Goal: Information Seeking & Learning: Learn about a topic

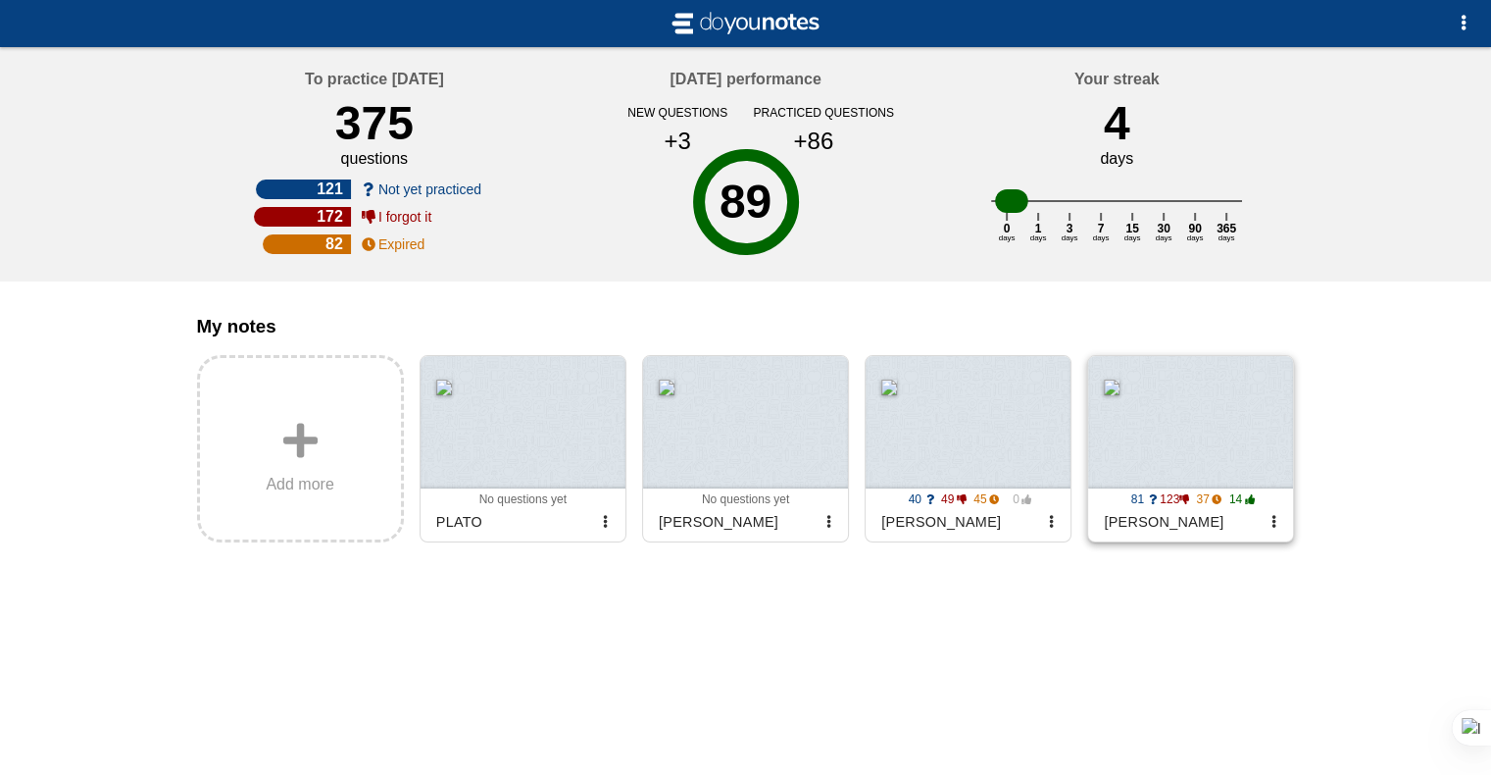
click at [1175, 468] on div at bounding box center [1190, 422] width 205 height 132
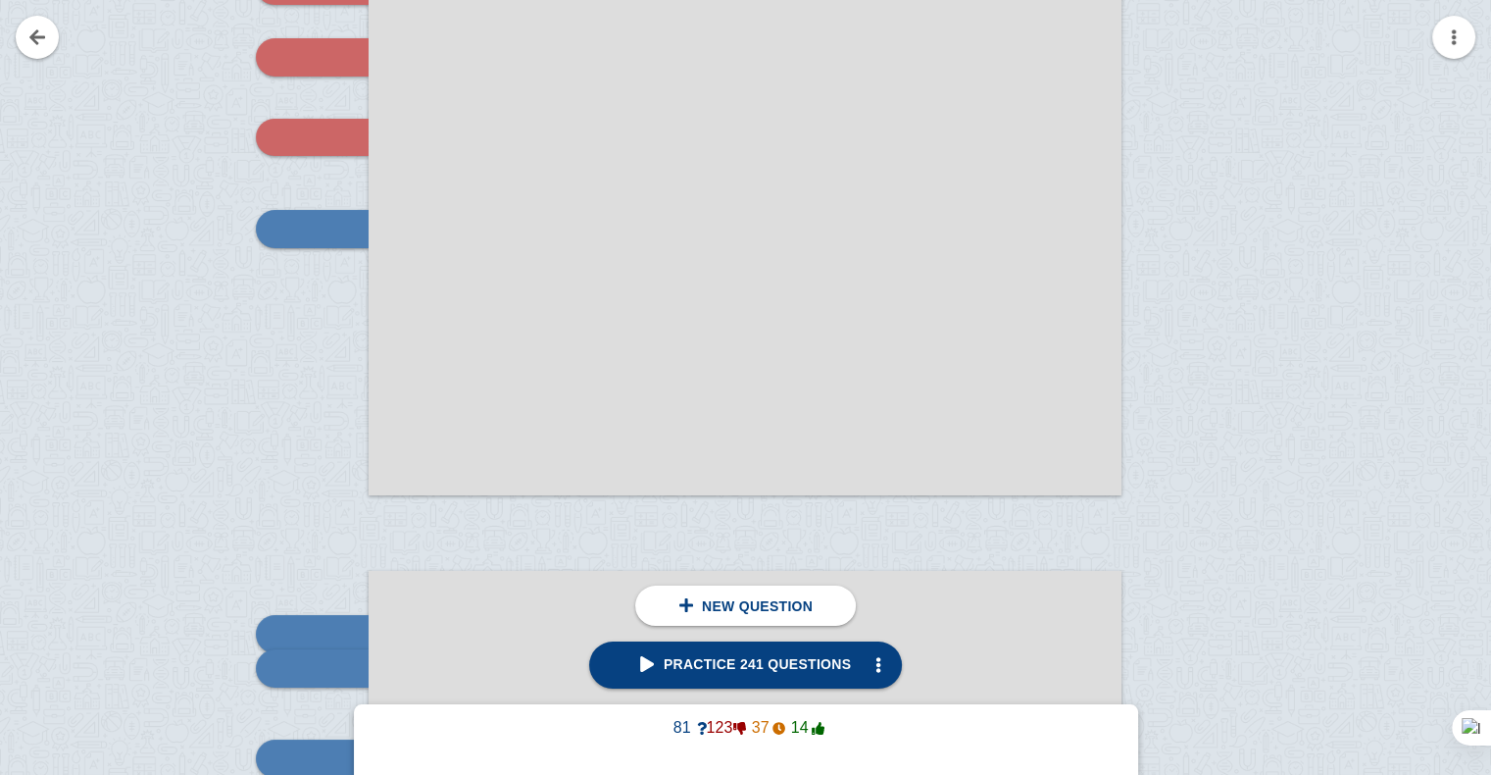
scroll to position [14618, 0]
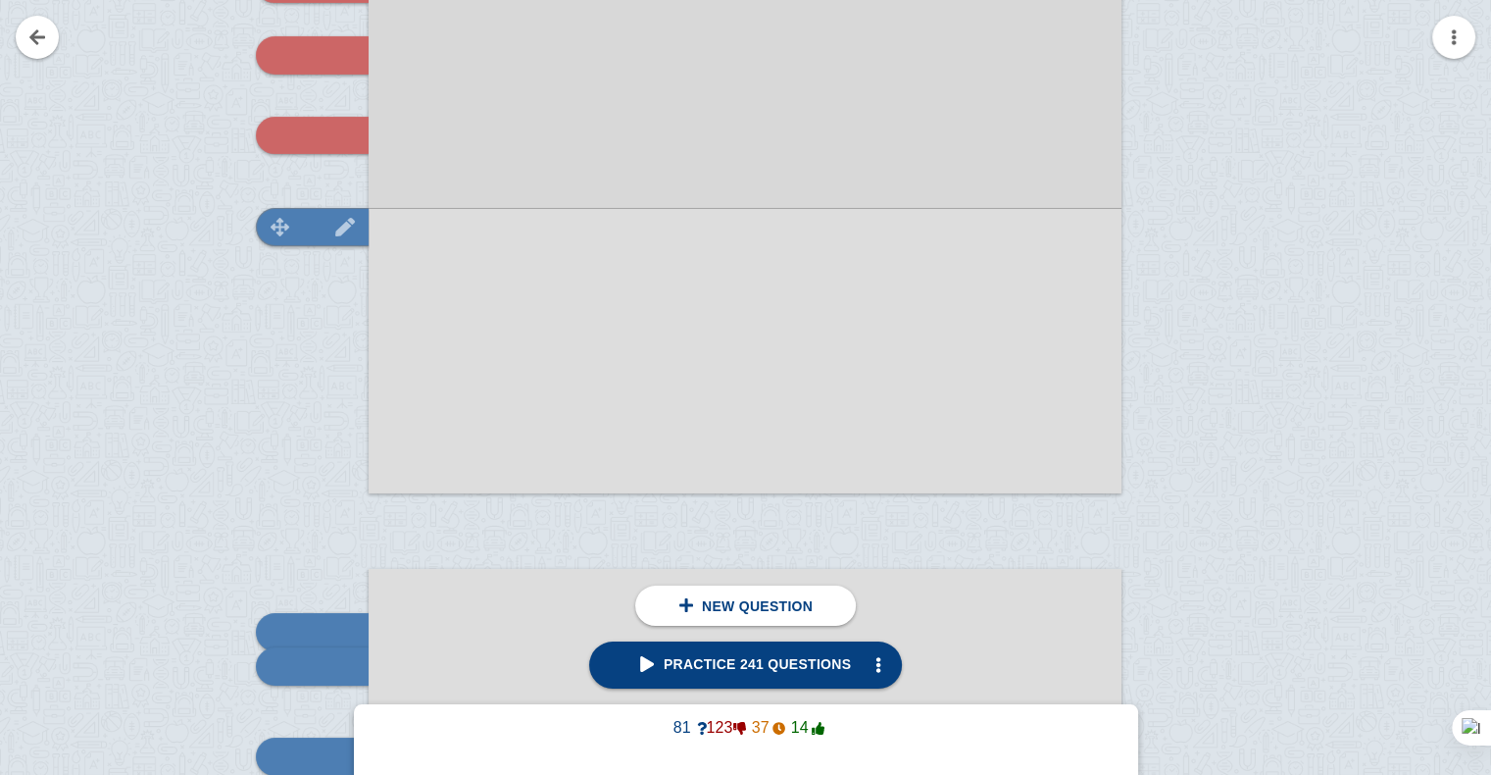
click at [270, 237] on div at bounding box center [312, 226] width 113 height 37
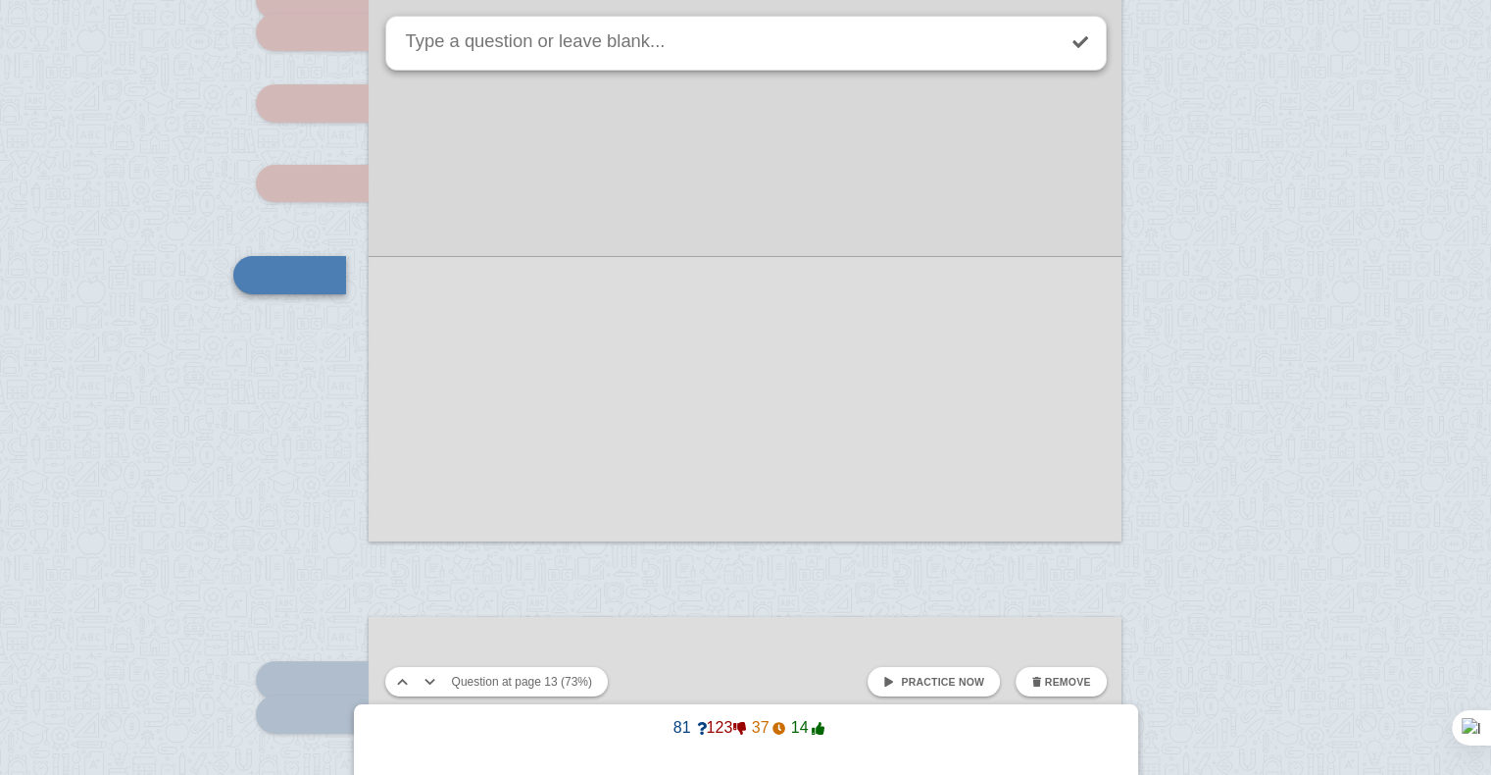
click at [939, 682] on span "Practice now" at bounding box center [942, 682] width 83 height 12
checkbox input "true"
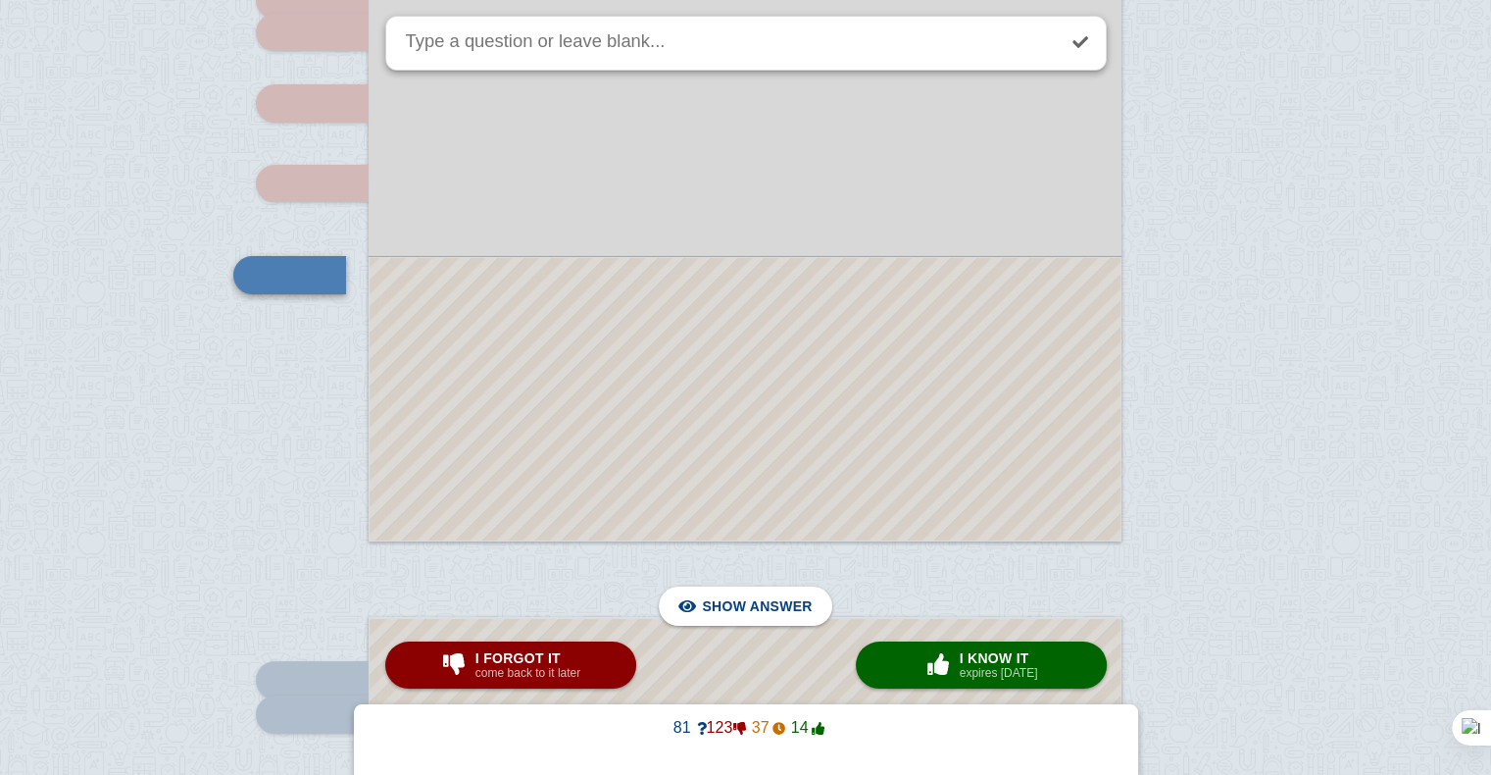
drag, startPoint x: 547, startPoint y: 636, endPoint x: 553, endPoint y: 645, distance: 10.6
click at [553, 645] on button "I forgot it come back to it later" at bounding box center [510, 664] width 251 height 47
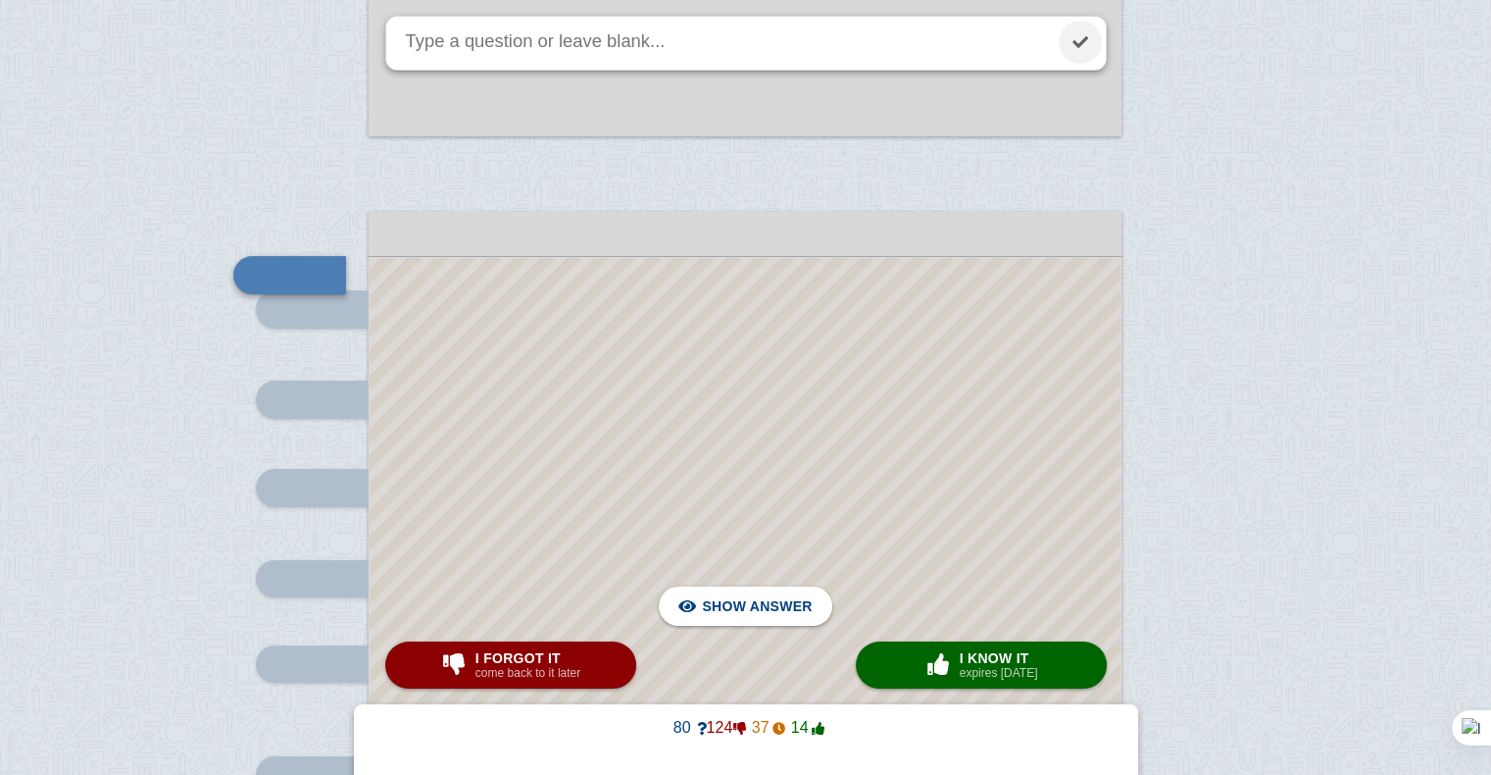
click at [1082, 45] on link at bounding box center [1080, 42] width 43 height 43
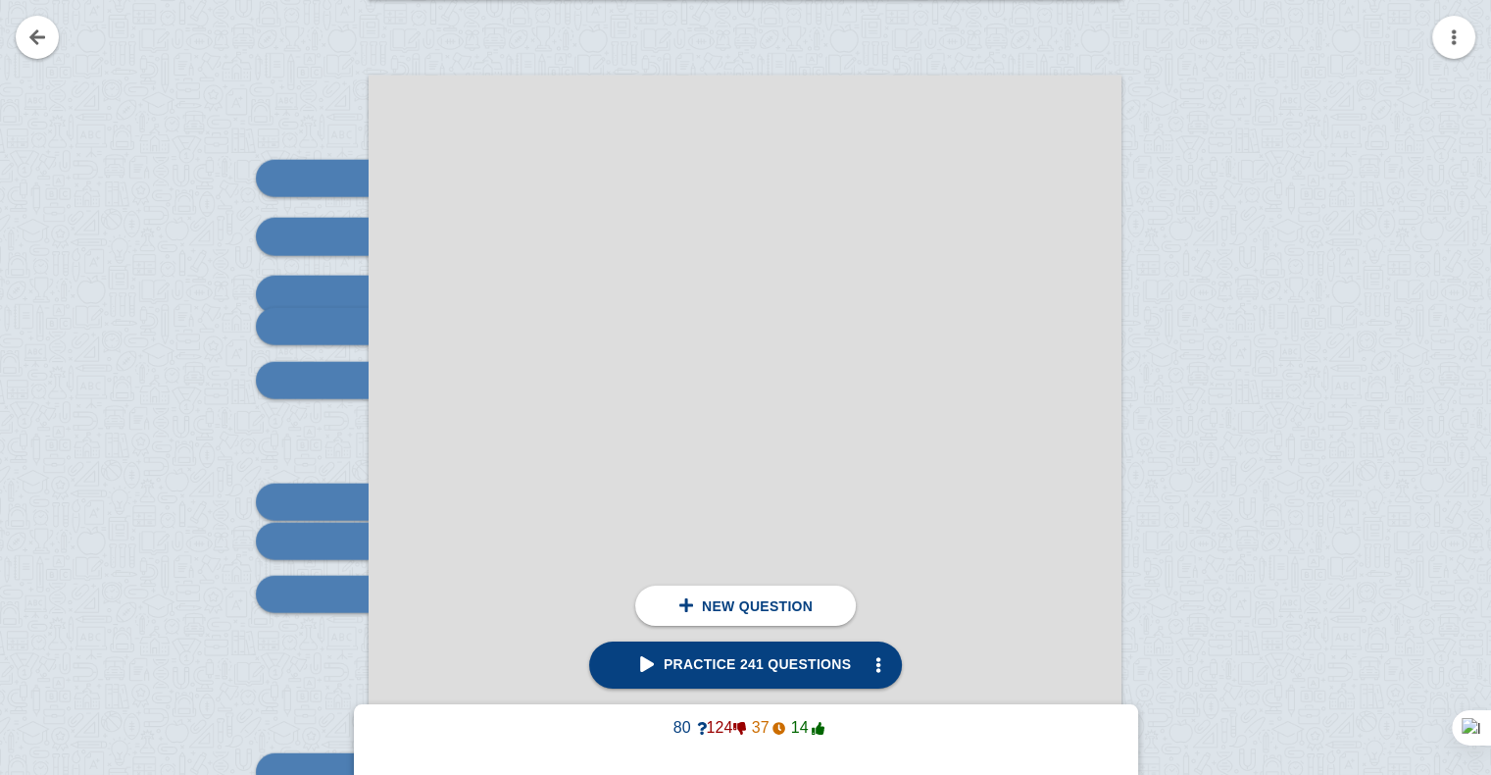
scroll to position [19664, 0]
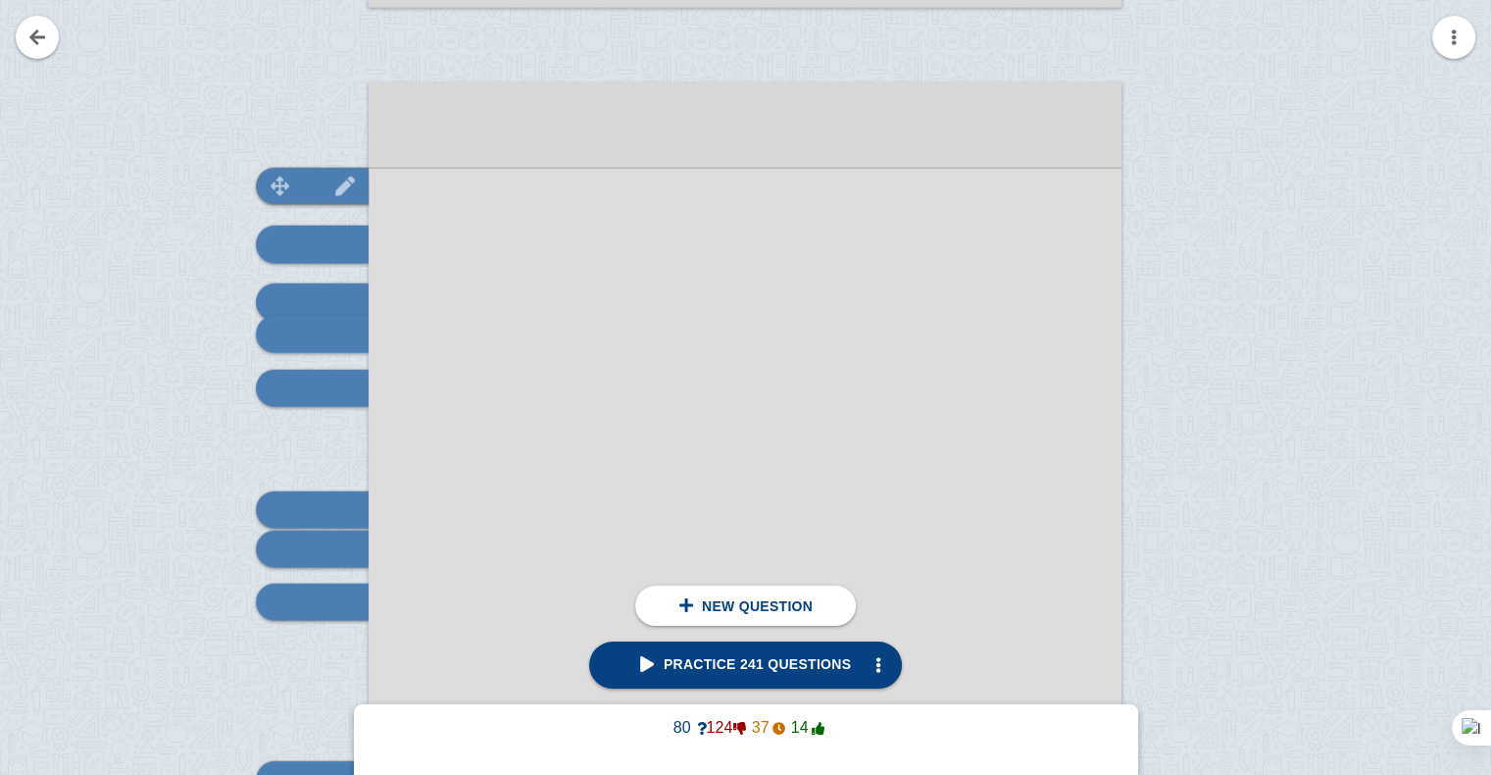
click at [282, 195] on div at bounding box center [312, 186] width 113 height 37
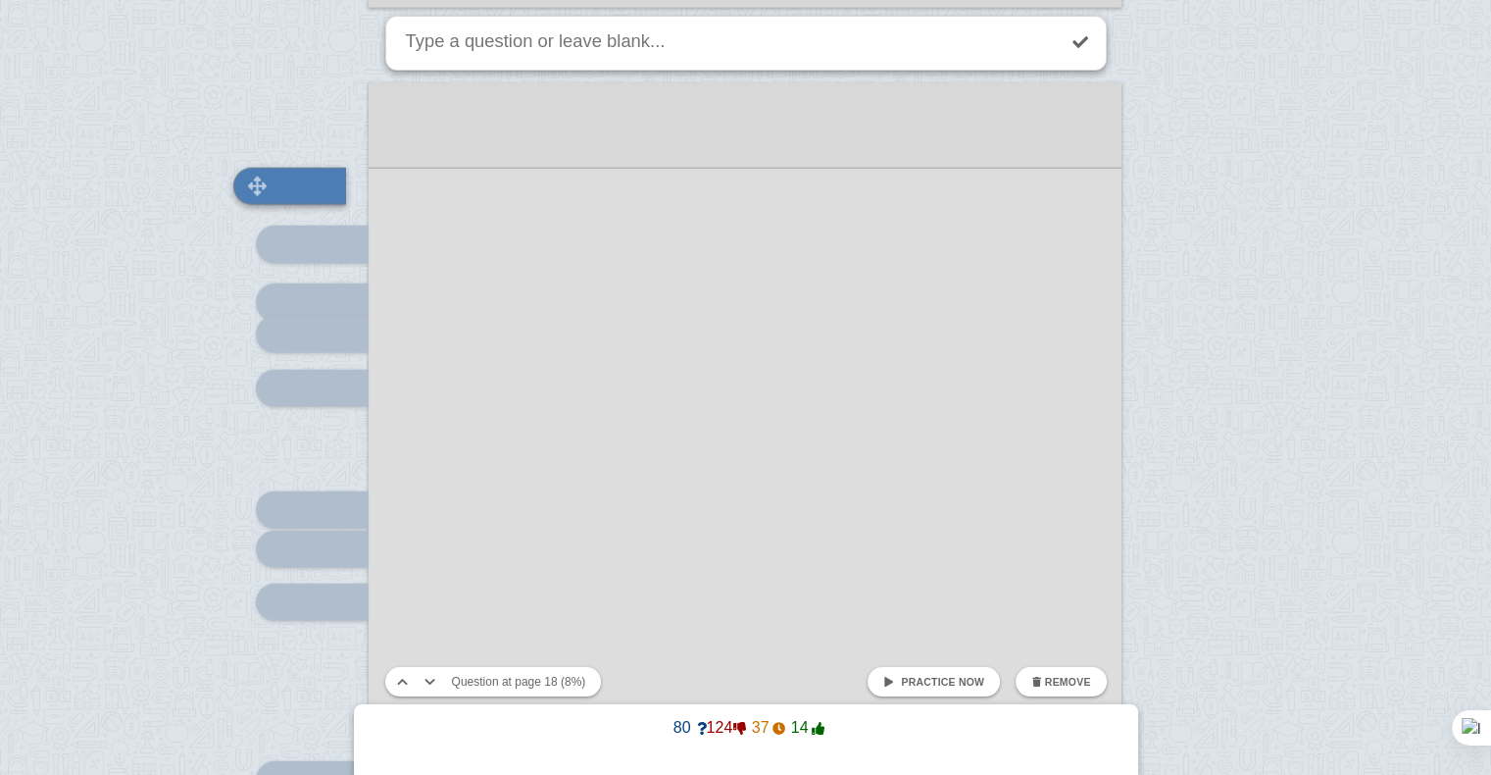
scroll to position [19574, 0]
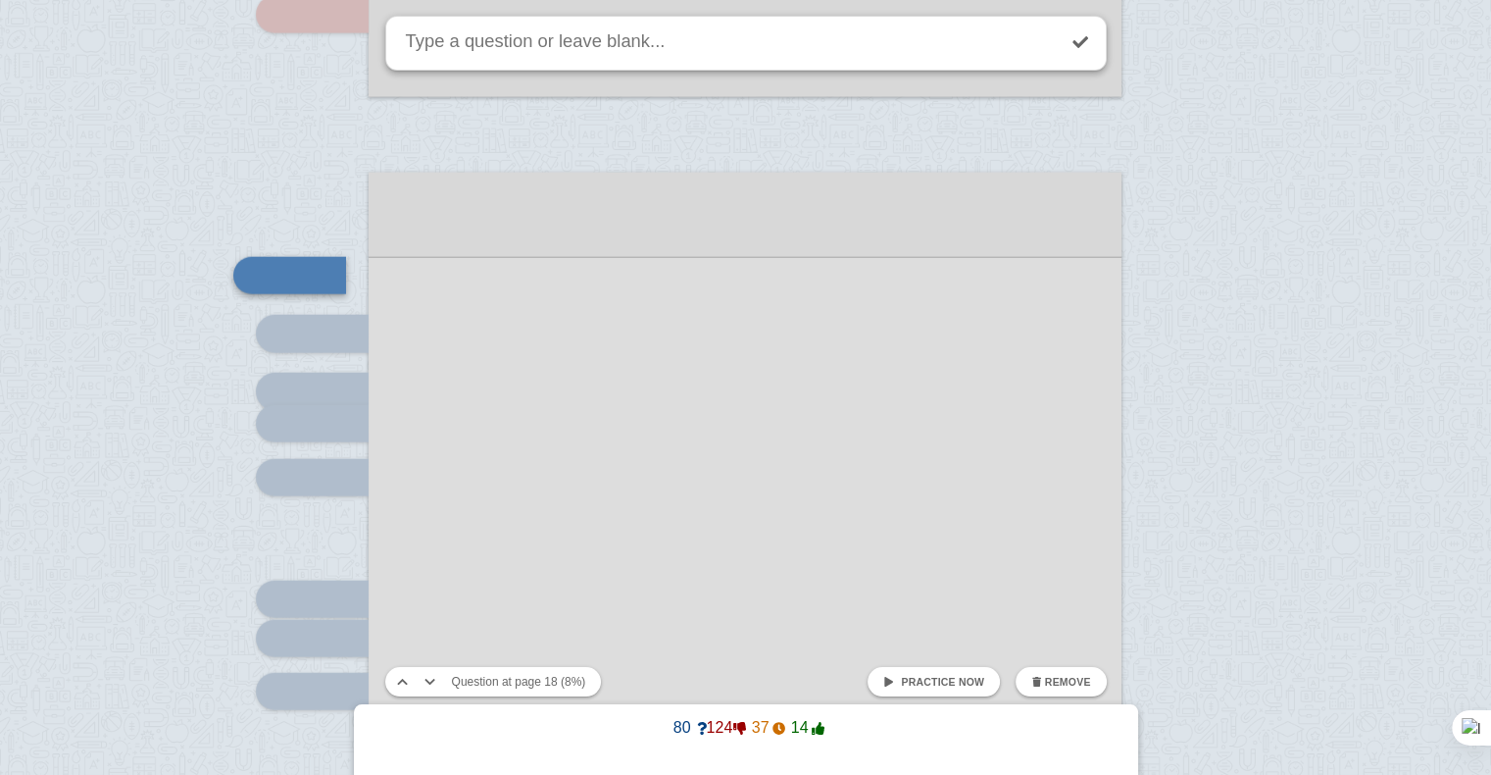
click at [926, 673] on link "Practice now" at bounding box center [934, 681] width 132 height 29
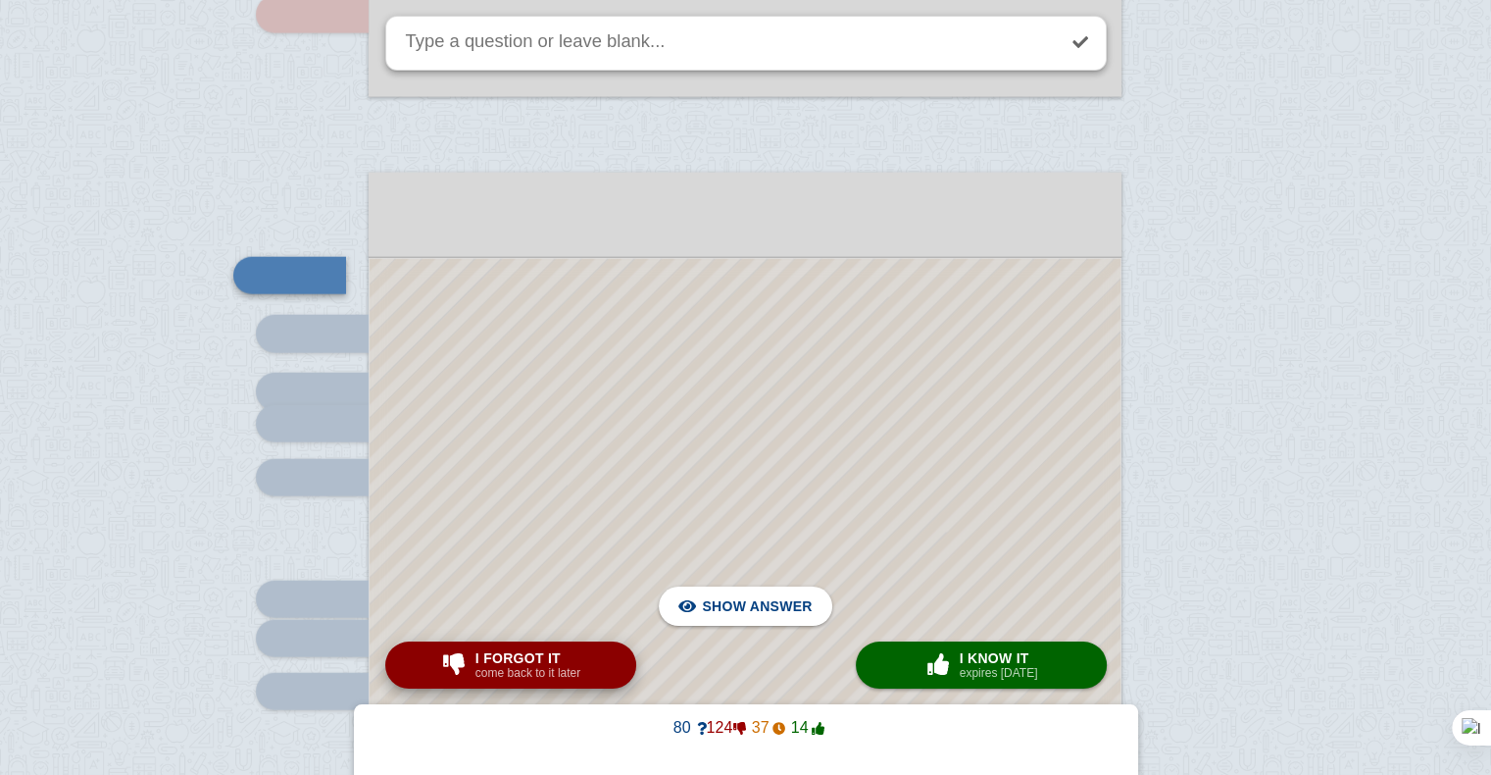
click at [581, 665] on div "I forgot it come back to it later" at bounding box center [528, 664] width 113 height 31
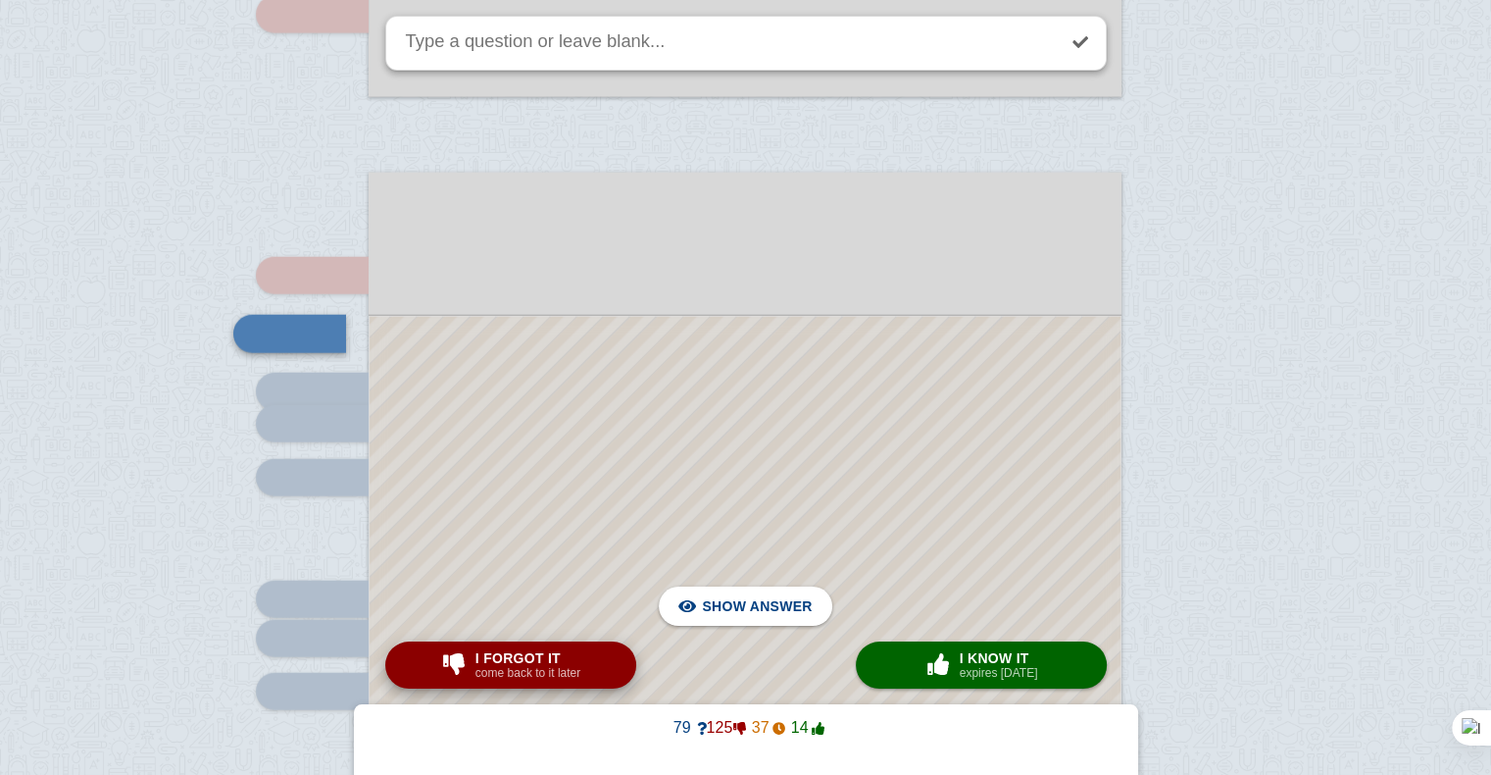
scroll to position [19633, 0]
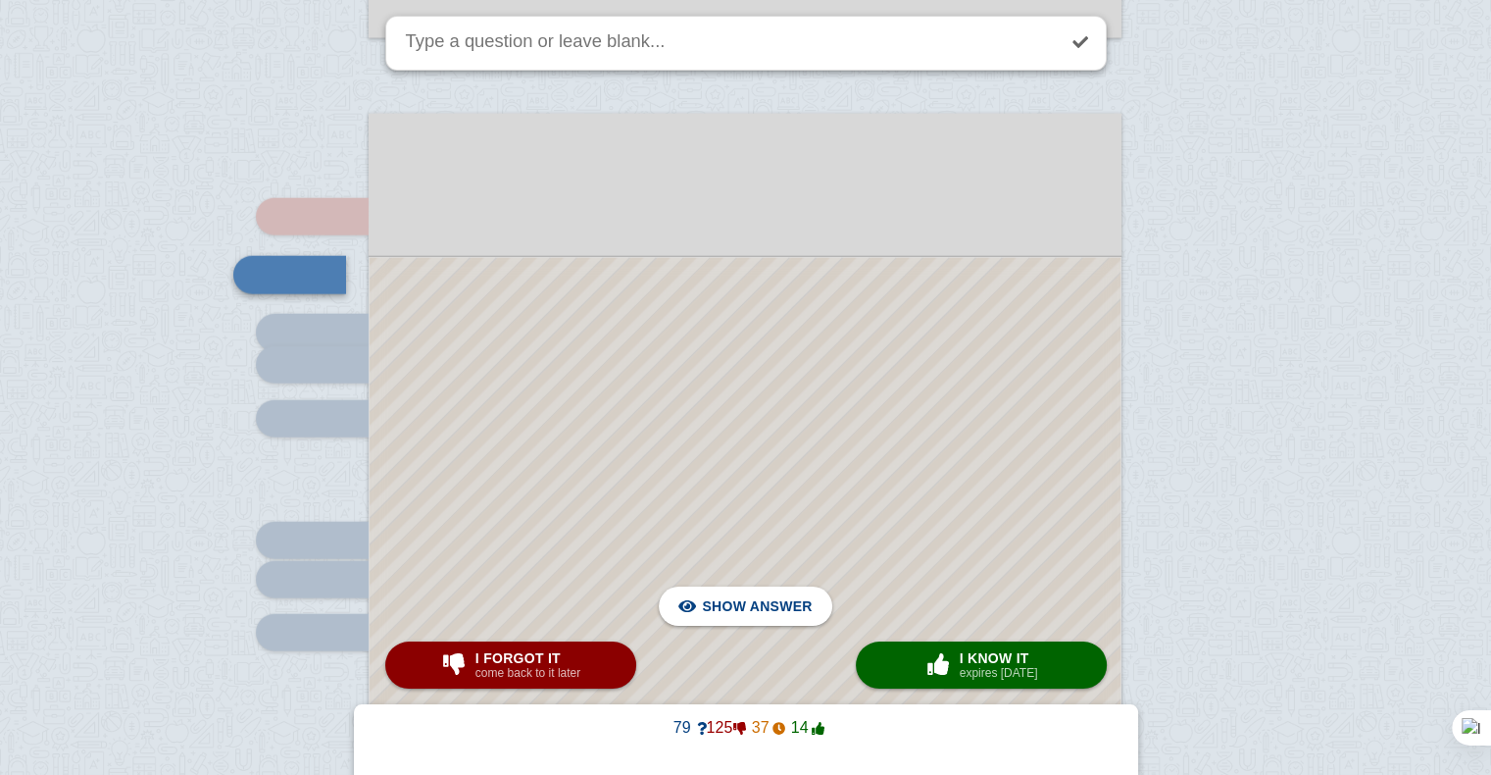
click at [597, 517] on div at bounding box center [745, 718] width 751 height 920
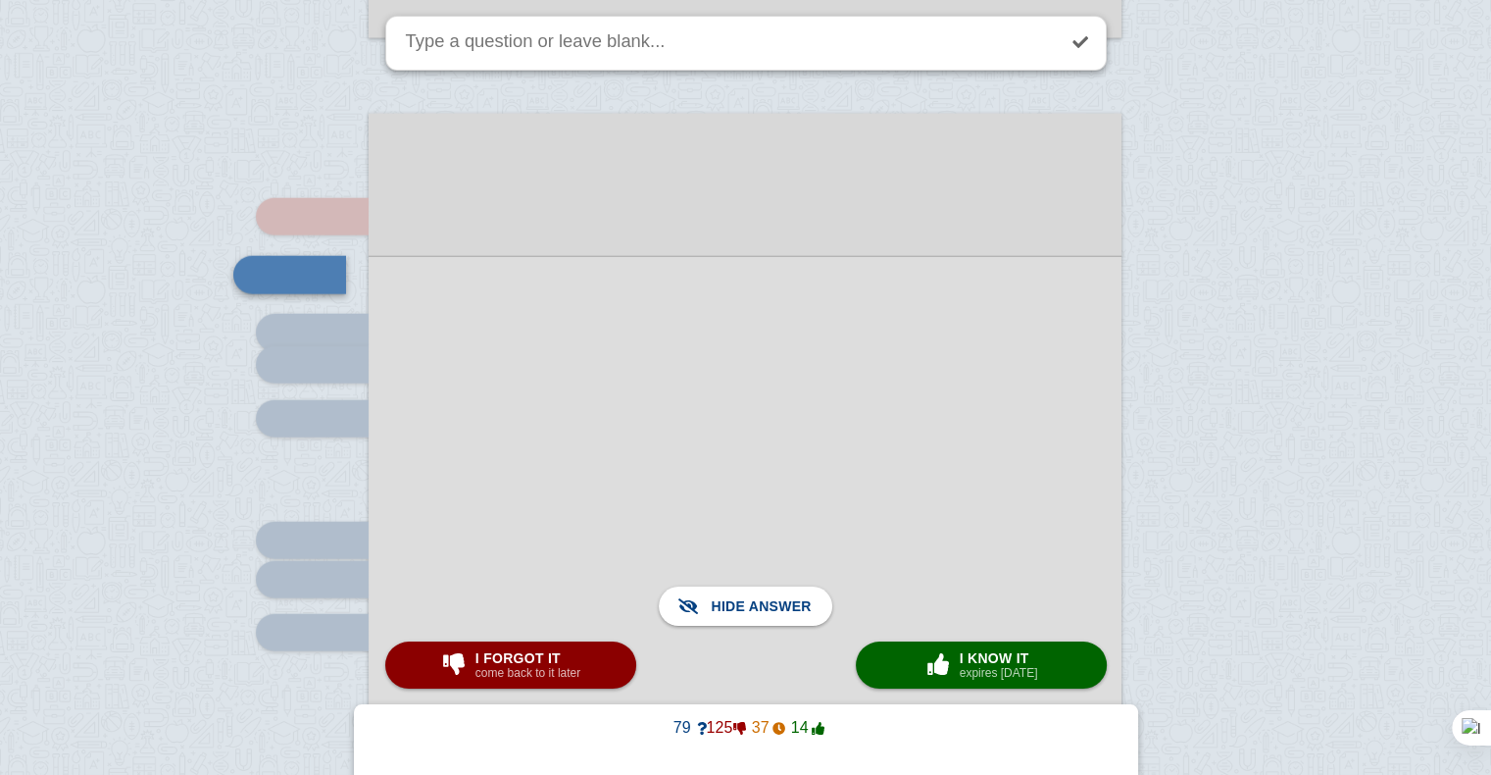
click at [597, 517] on div at bounding box center [745, 717] width 753 height 923
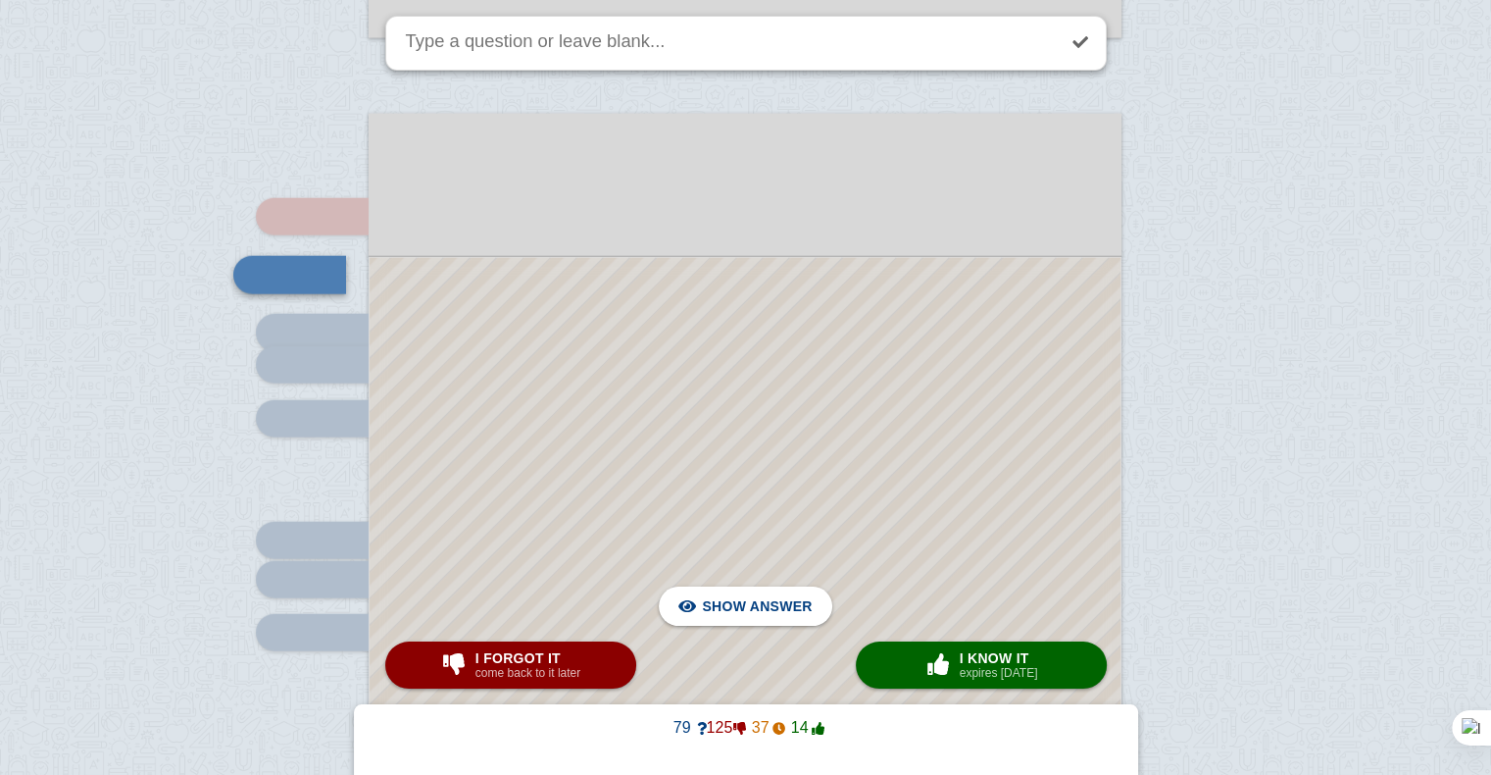
click at [597, 517] on div at bounding box center [745, 718] width 751 height 920
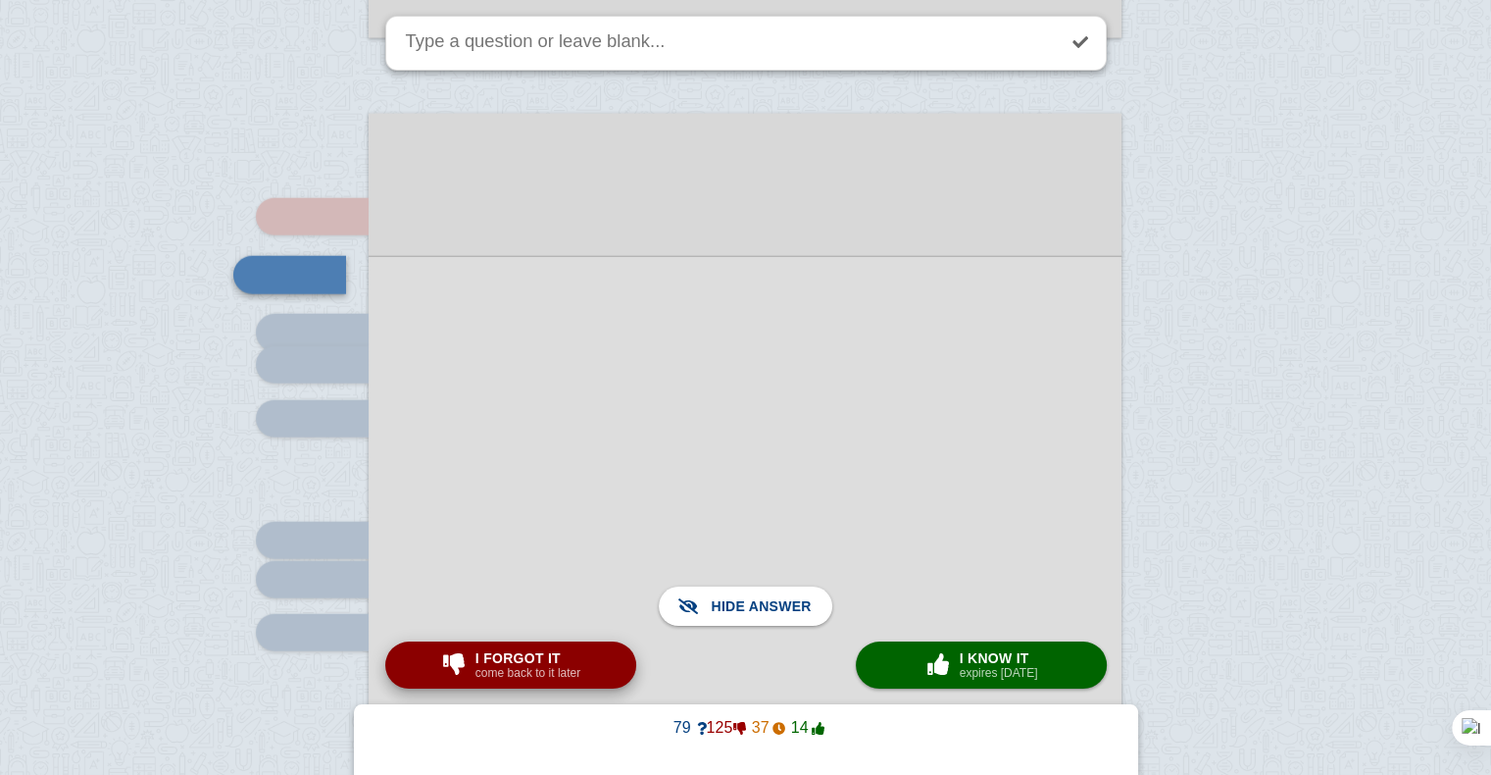
click at [591, 654] on button "I forgot it come back to it later" at bounding box center [510, 664] width 251 height 47
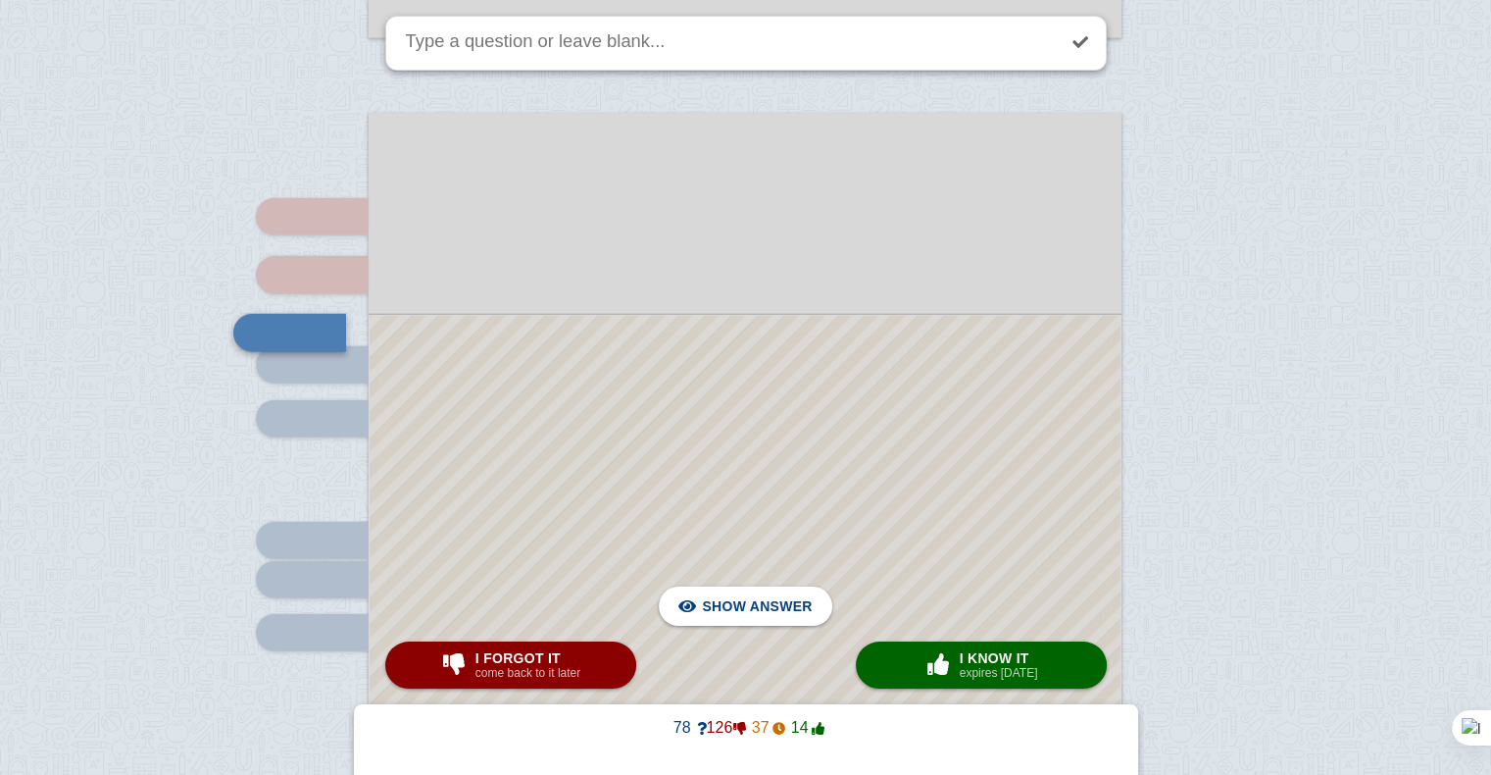
scroll to position [19691, 0]
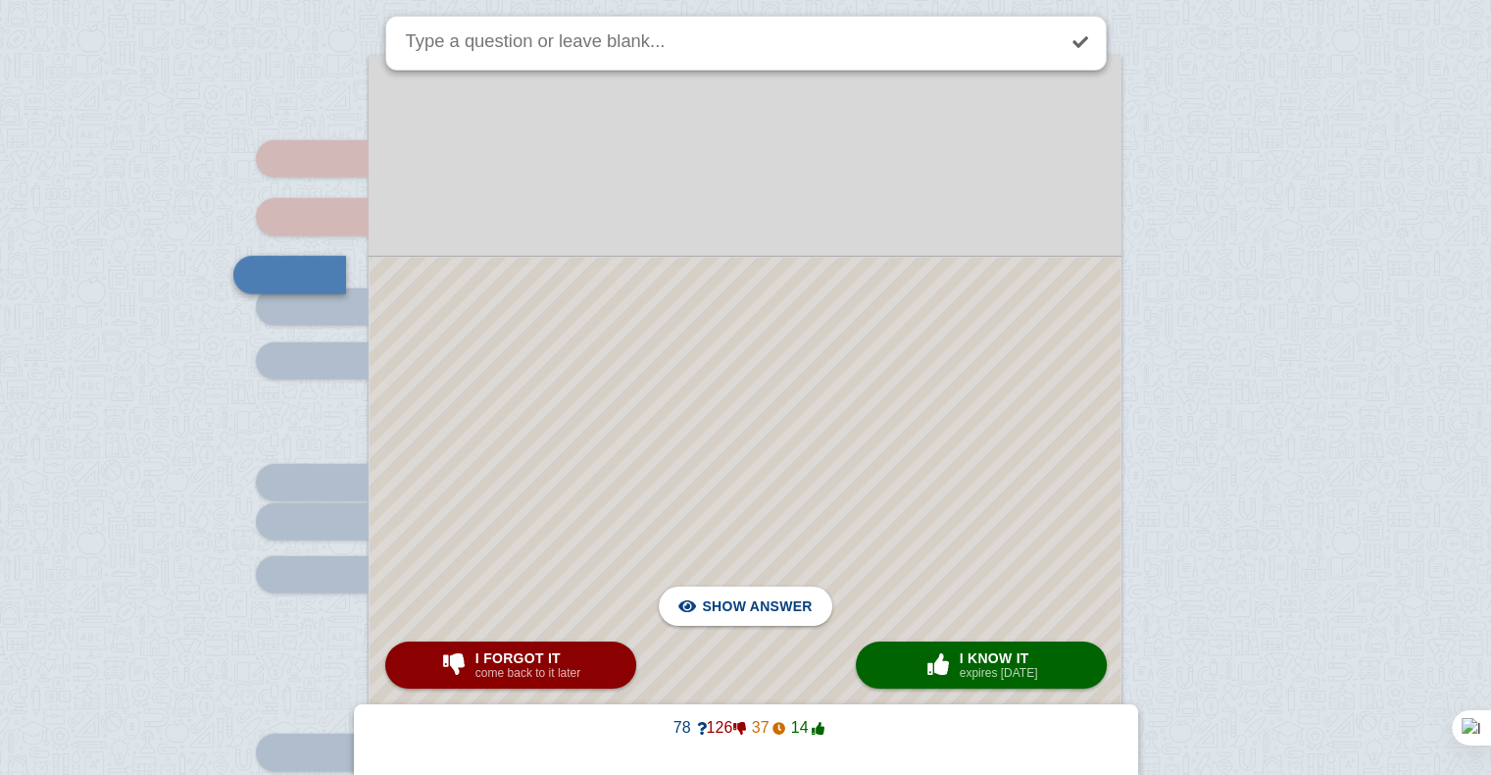
click at [658, 499] on div at bounding box center [745, 689] width 751 height 862
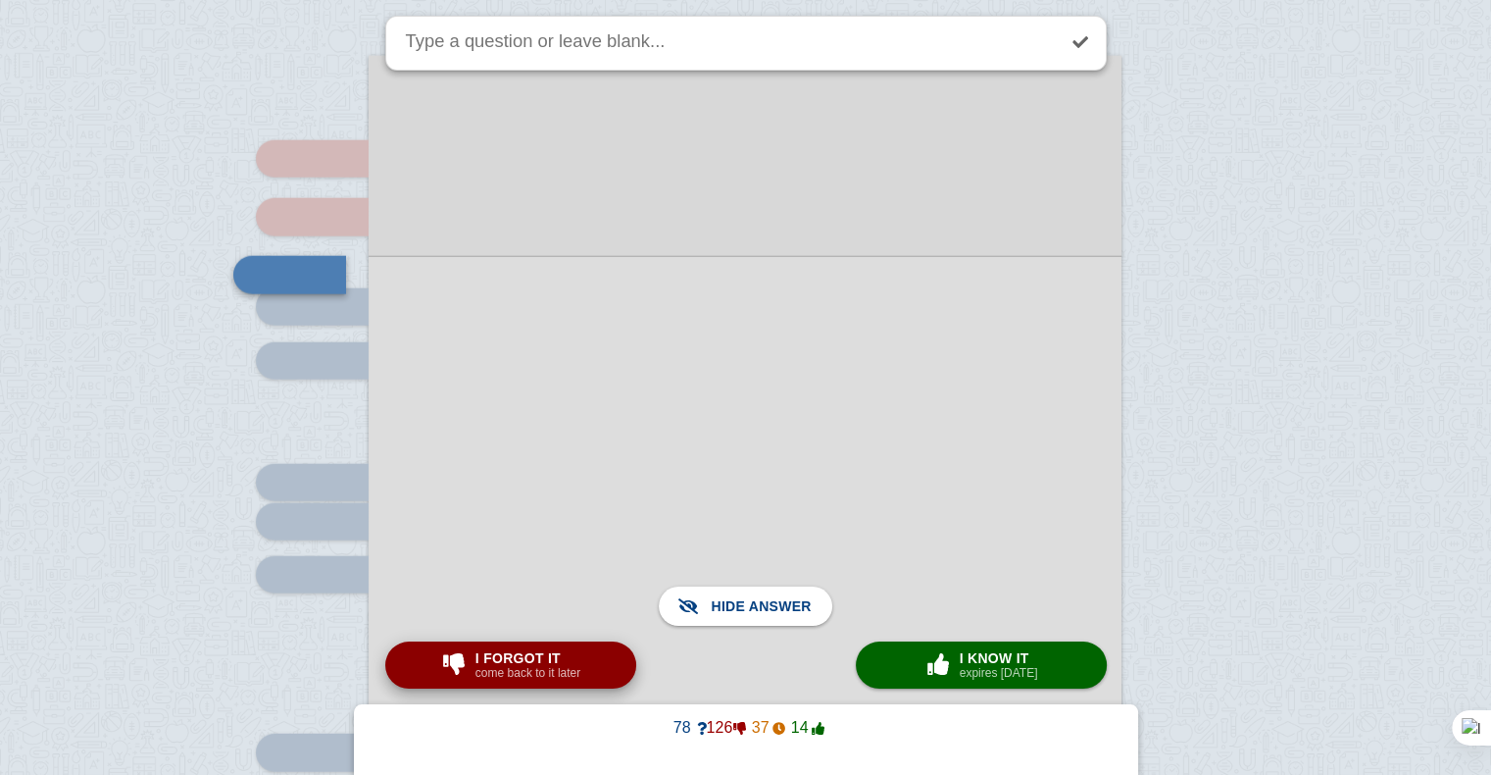
click at [578, 661] on div "I forgot it come back to it later" at bounding box center [528, 664] width 113 height 31
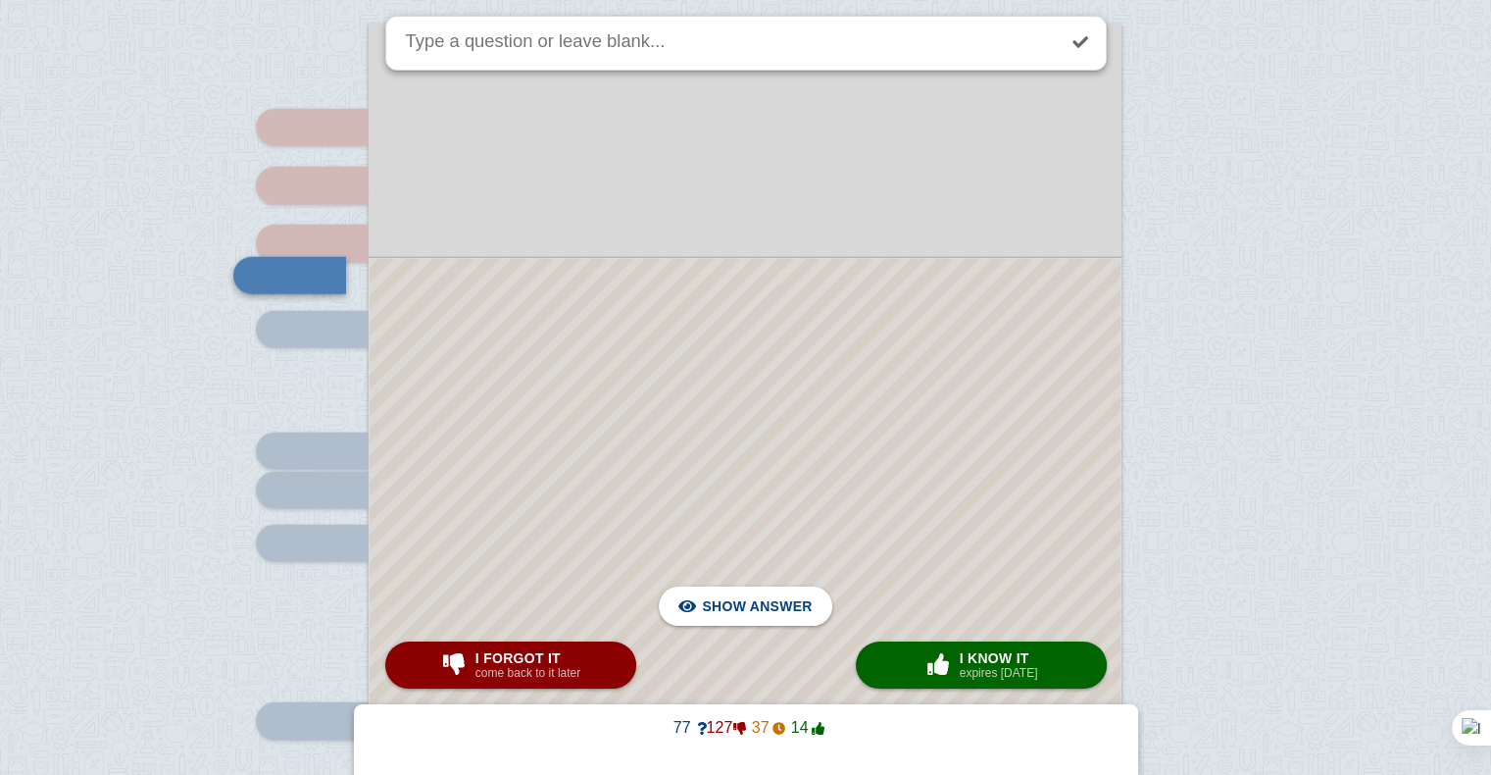
click at [598, 543] on div at bounding box center [745, 673] width 751 height 829
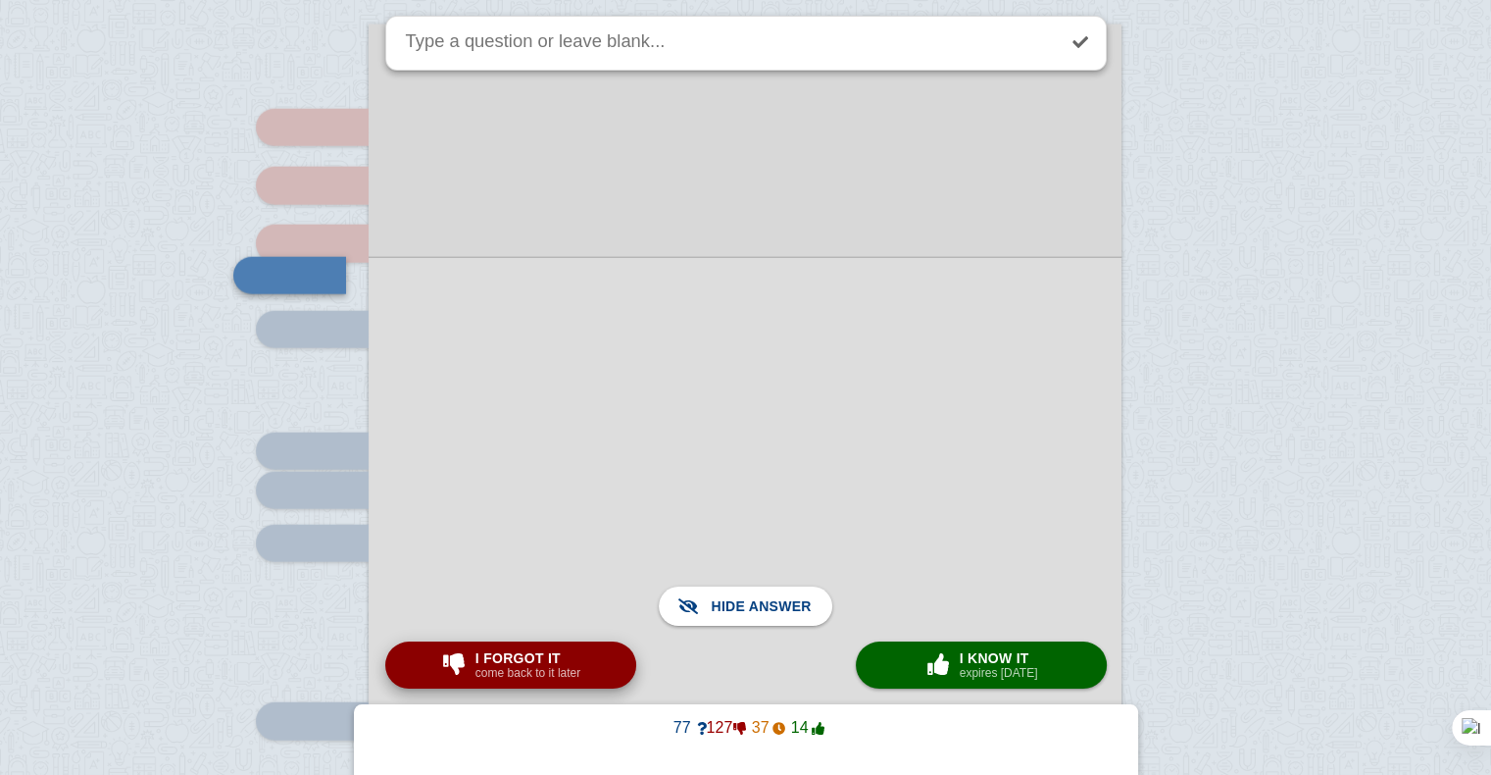
click at [542, 667] on small "come back to it later" at bounding box center [528, 673] width 105 height 14
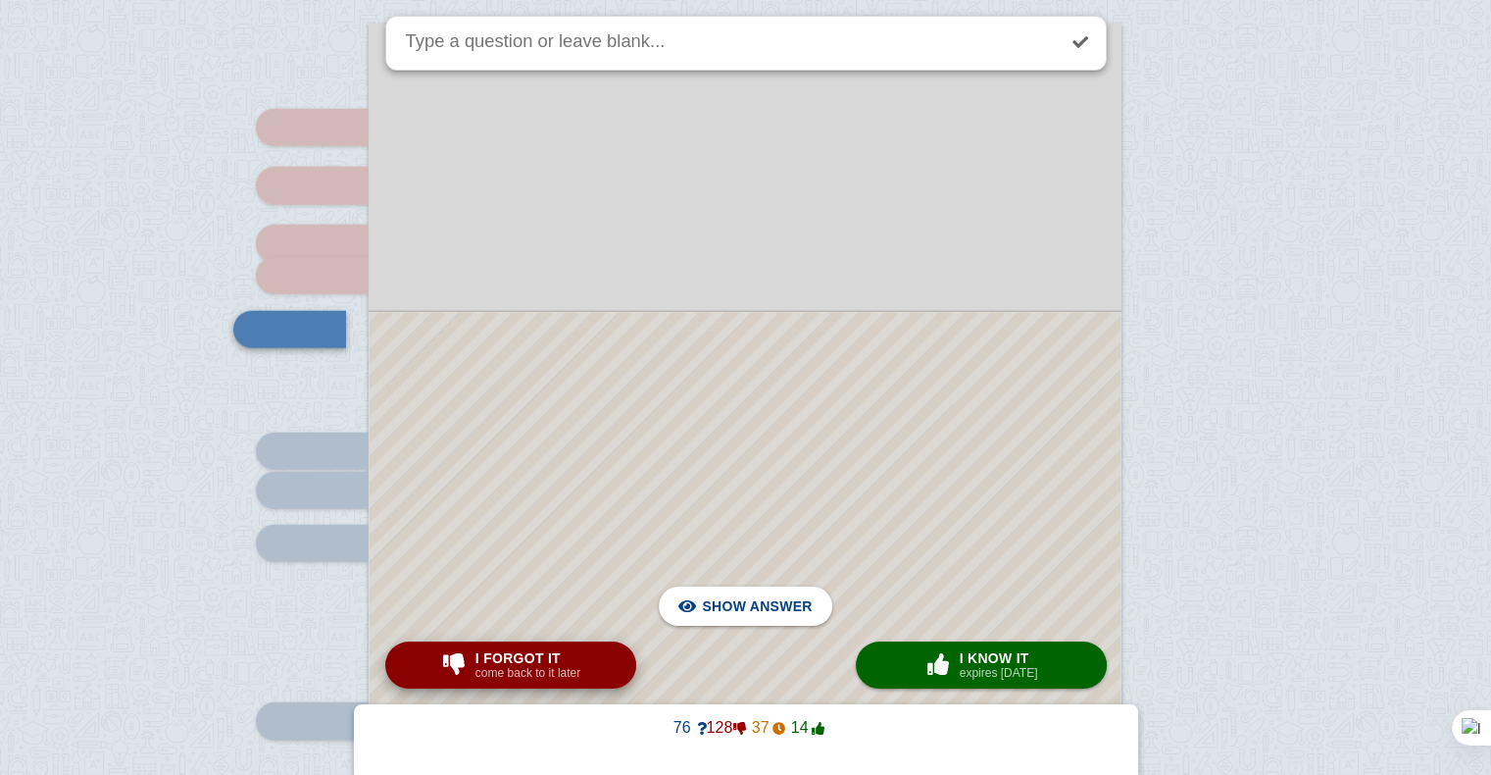
click at [542, 667] on small "come back to it later" at bounding box center [528, 673] width 105 height 14
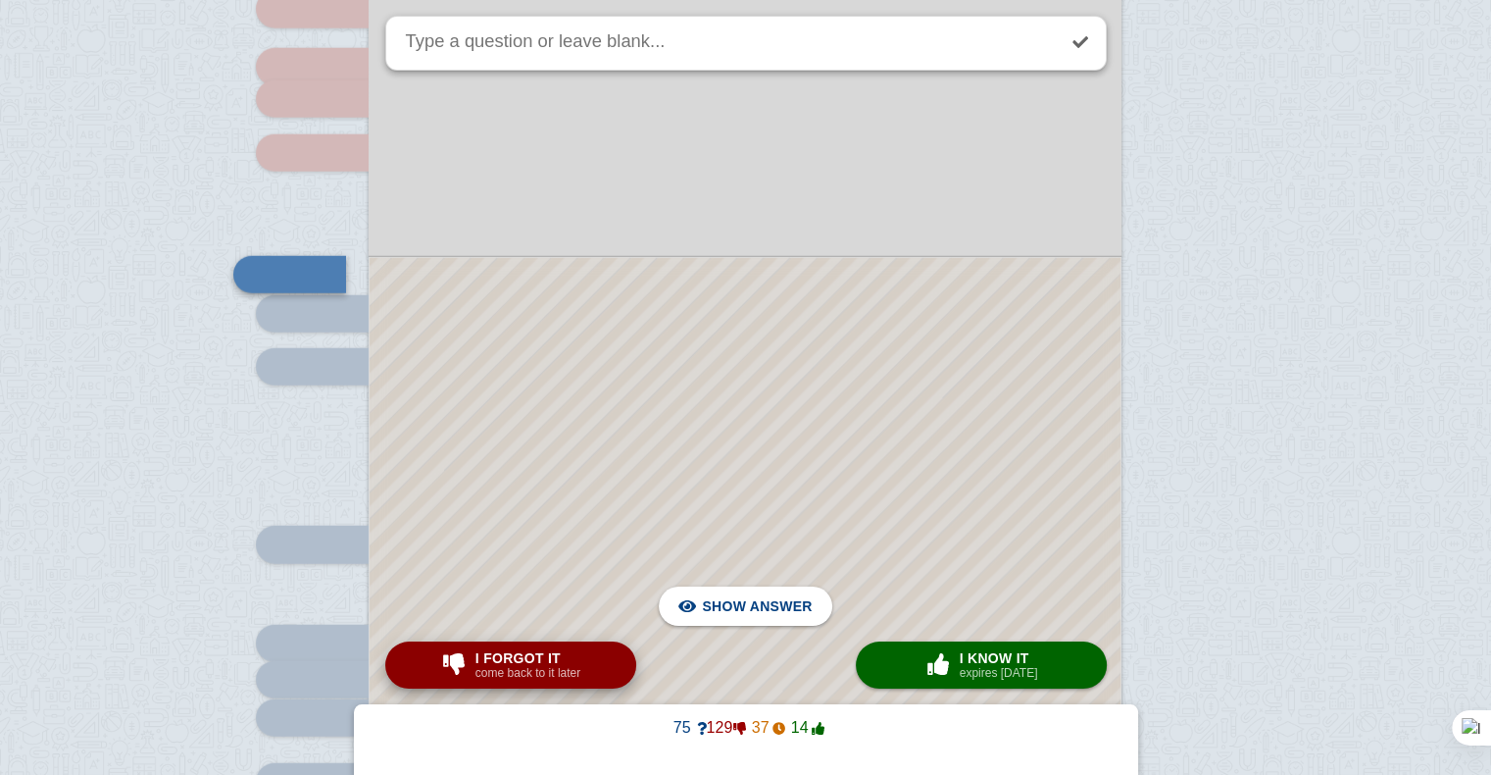
click at [542, 667] on small "come back to it later" at bounding box center [528, 673] width 105 height 14
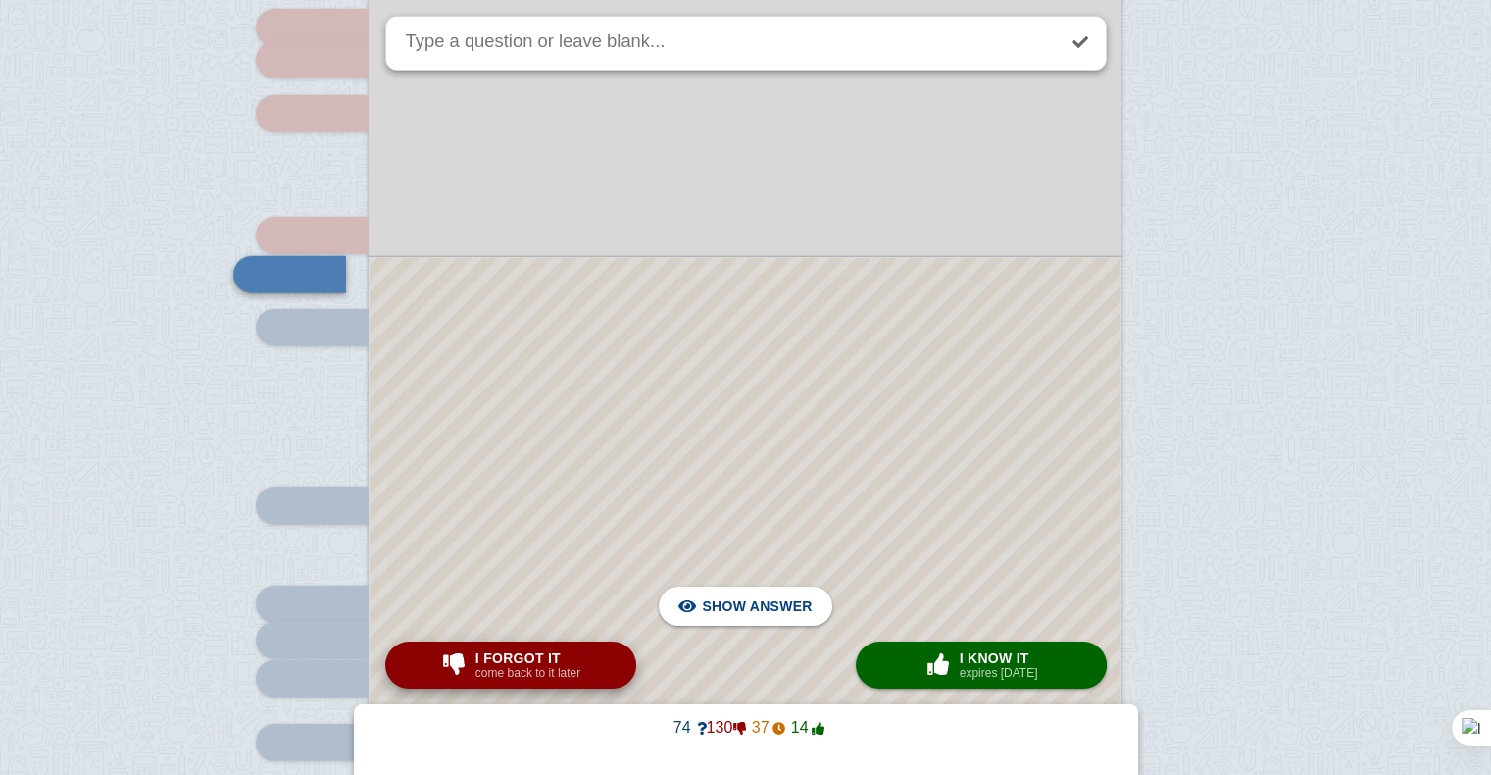
click at [542, 667] on small "come back to it later" at bounding box center [528, 673] width 105 height 14
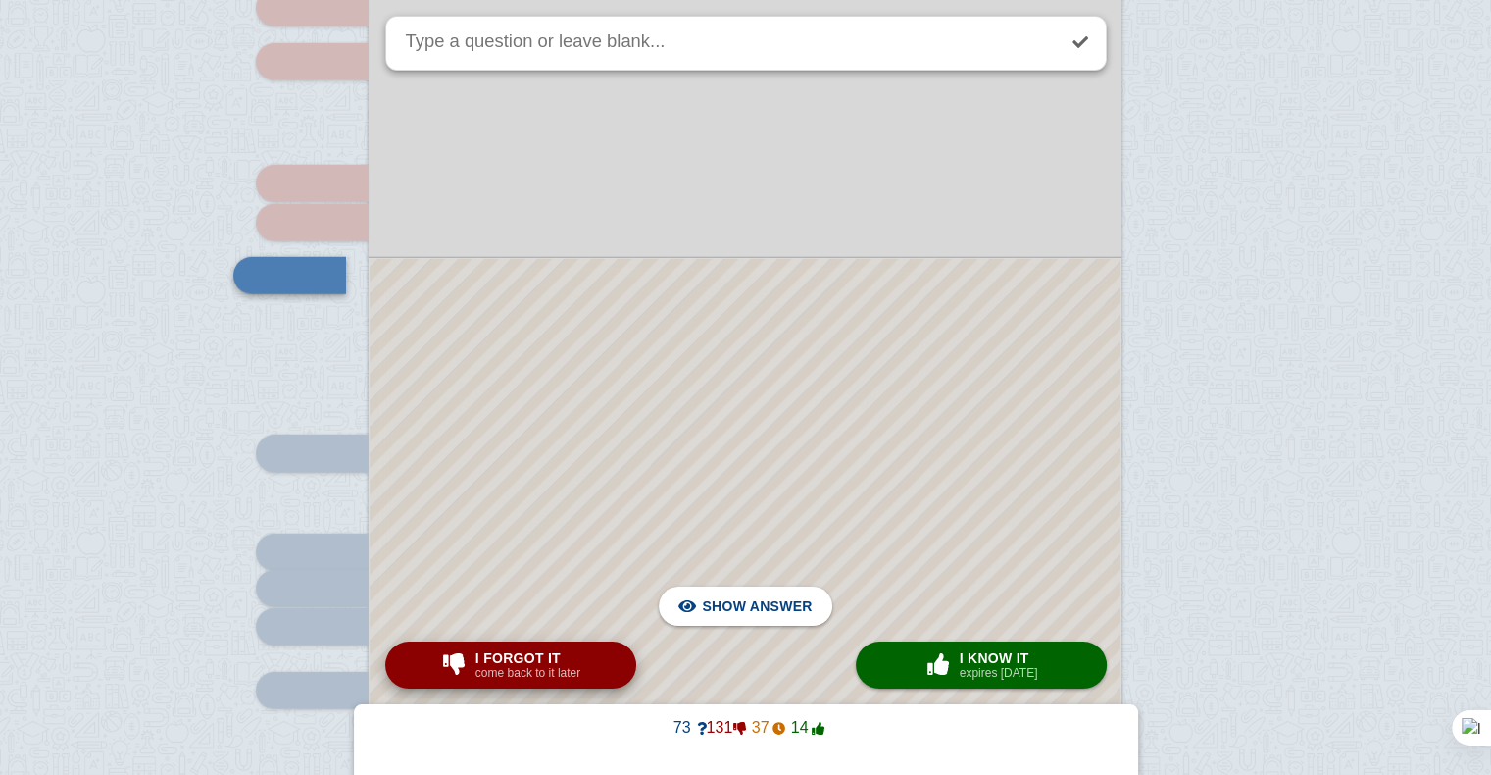
click at [542, 667] on small "come back to it later" at bounding box center [528, 673] width 105 height 14
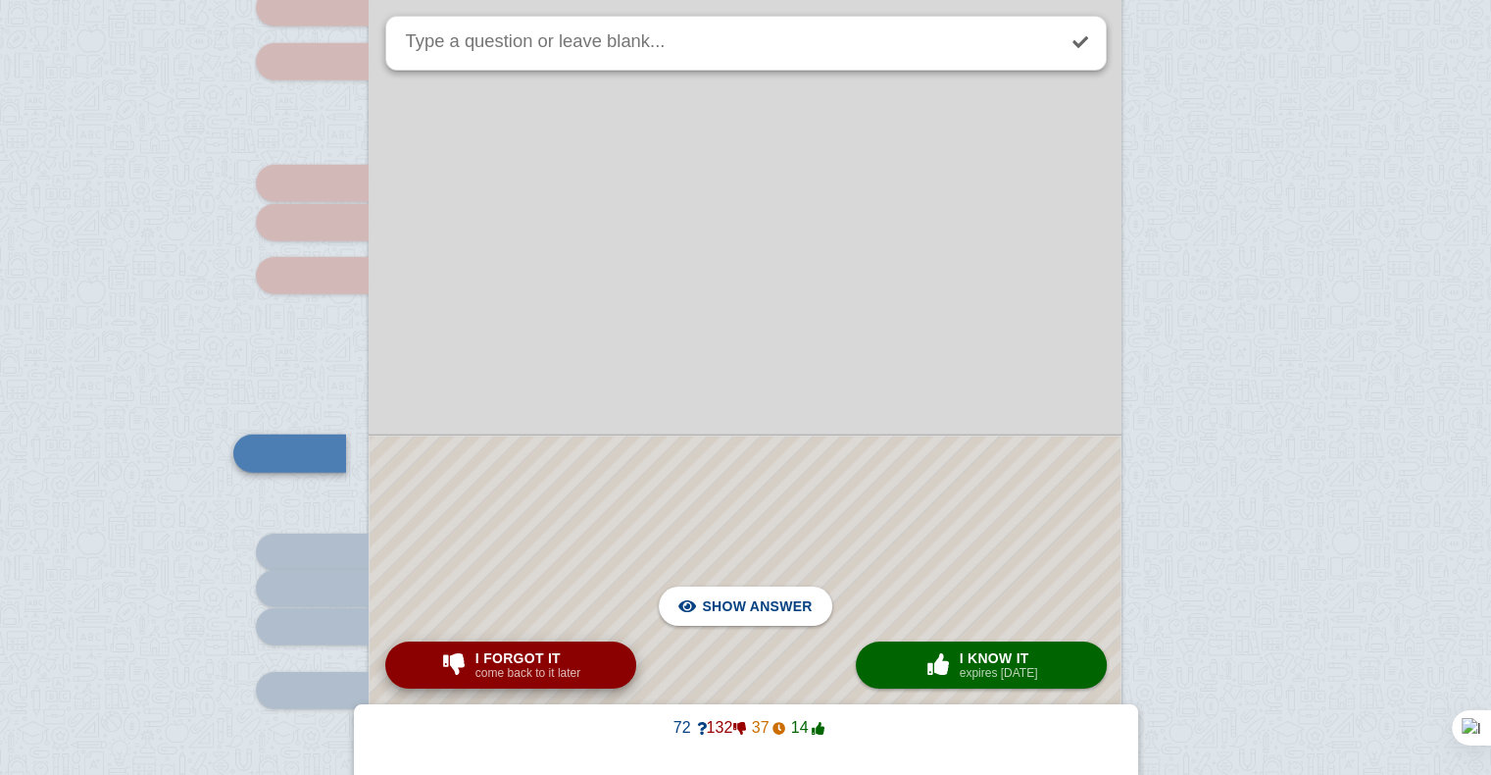
scroll to position [20169, 0]
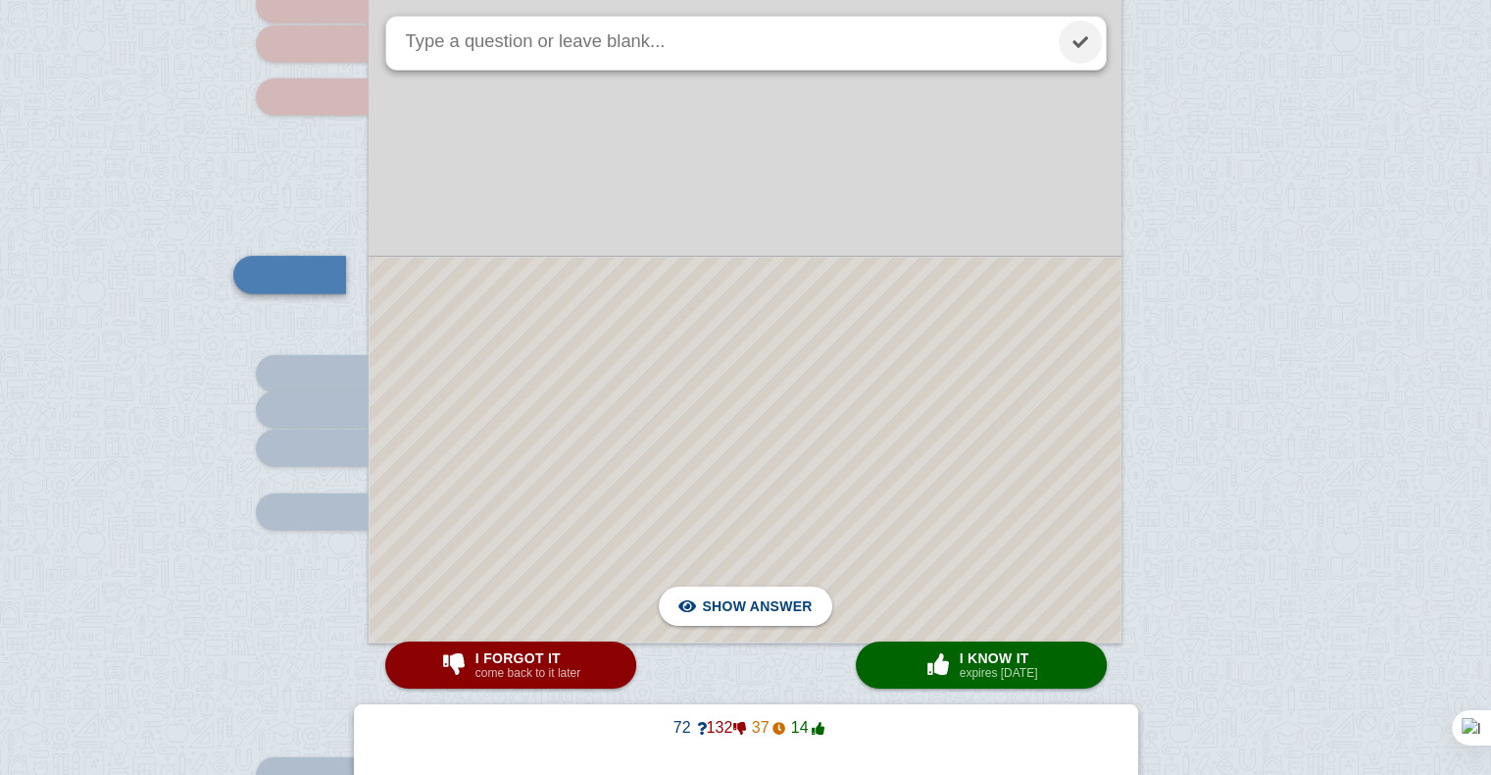
click at [1067, 39] on link at bounding box center [1080, 42] width 43 height 43
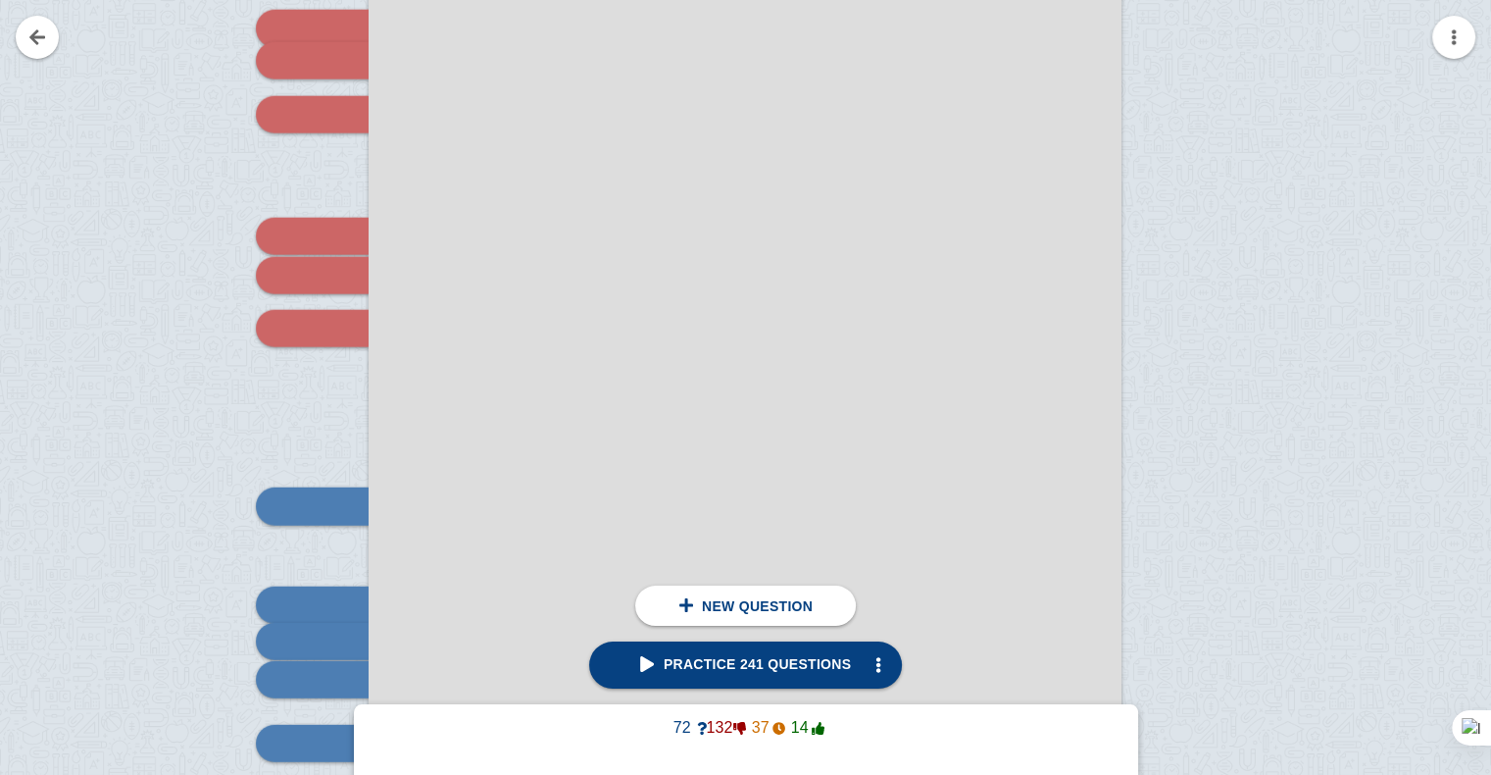
scroll to position [19938, 0]
